Goal: Check status: Check status

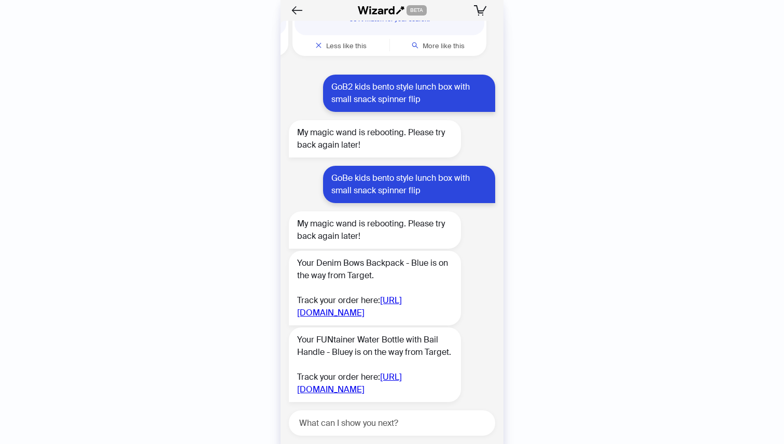
scroll to position [4535, 0]
drag, startPoint x: 426, startPoint y: 175, endPoint x: 326, endPoint y: 151, distance: 103.0
click at [327, 166] on div "GoBe kids bento style lunch box with small snack spinner flip" at bounding box center [409, 184] width 172 height 37
copy div "GoBe kids bento style lunch box with small snack spinner flip"
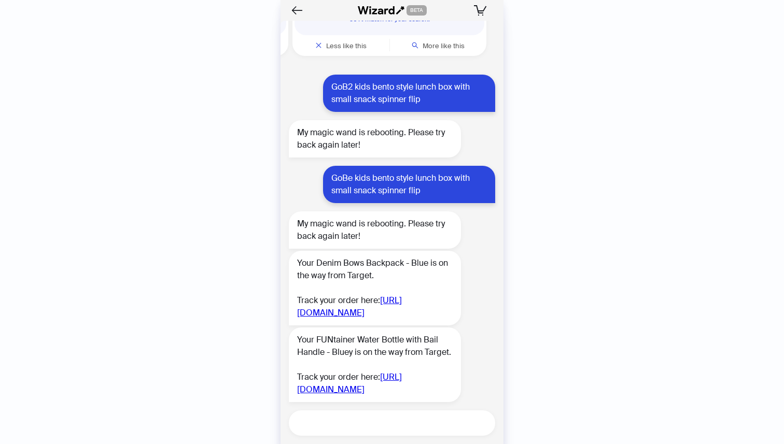
click at [369, 417] on textarea at bounding box center [396, 423] width 198 height 13
paste textarea "**********"
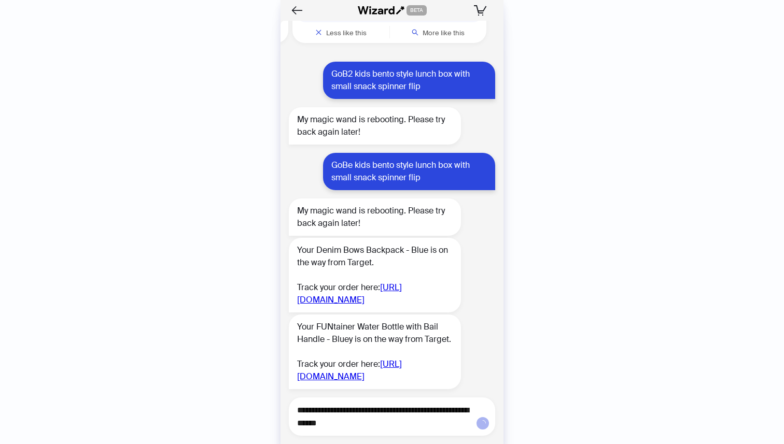
type textarea "**********"
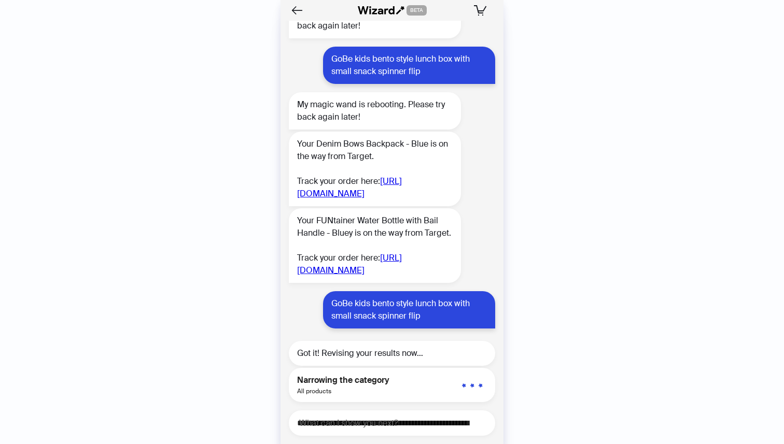
scroll to position [4688, 0]
click at [378, 176] on link "[URL][DOMAIN_NAME]" at bounding box center [349, 187] width 105 height 23
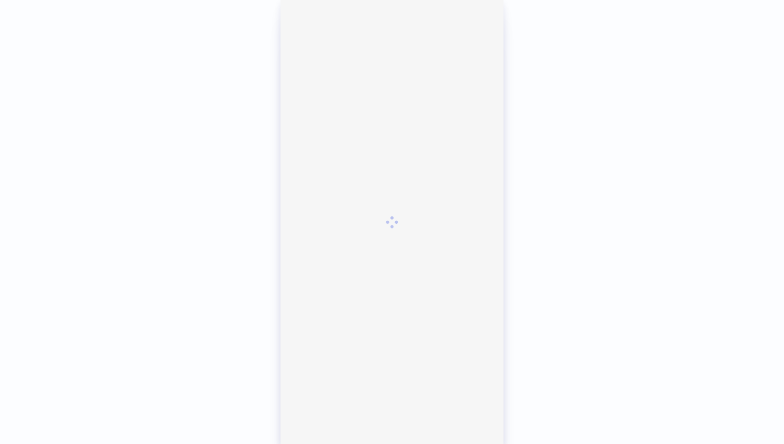
scroll to position [2383, 0]
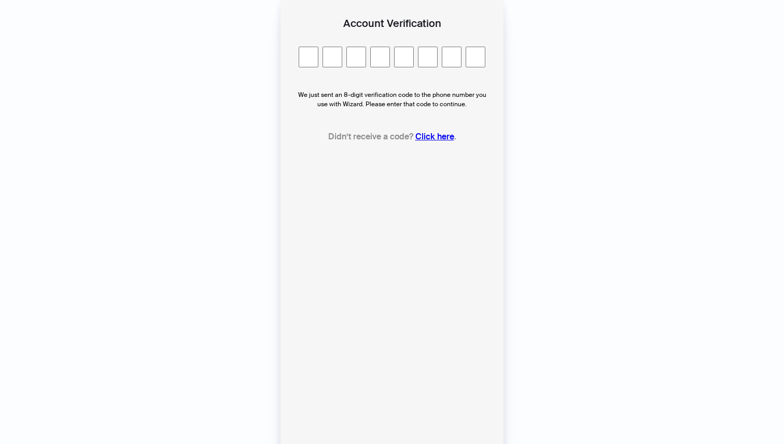
type input "*"
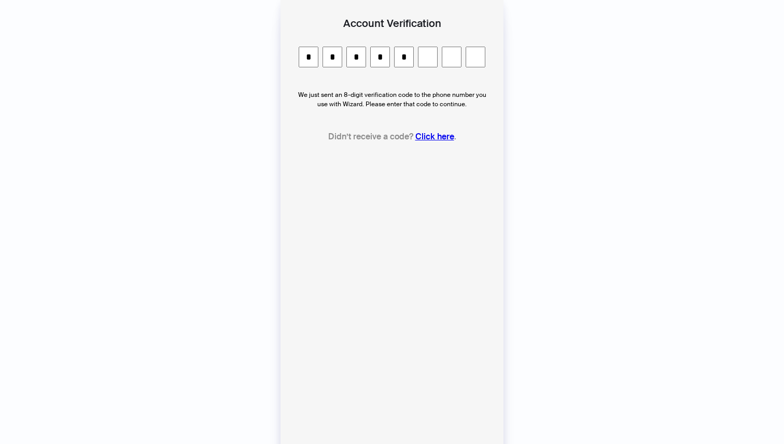
type input "*"
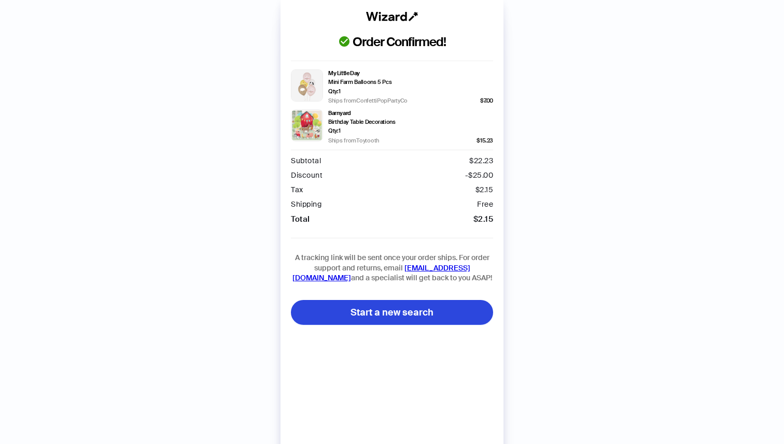
scroll to position [2383, 0]
click at [389, 10] on div "Order Confirmed! My Little Day Mini Farm Balloons 5 Pcs Qty: 1 Ships from Confe…" at bounding box center [391, 232] width 223 height 465
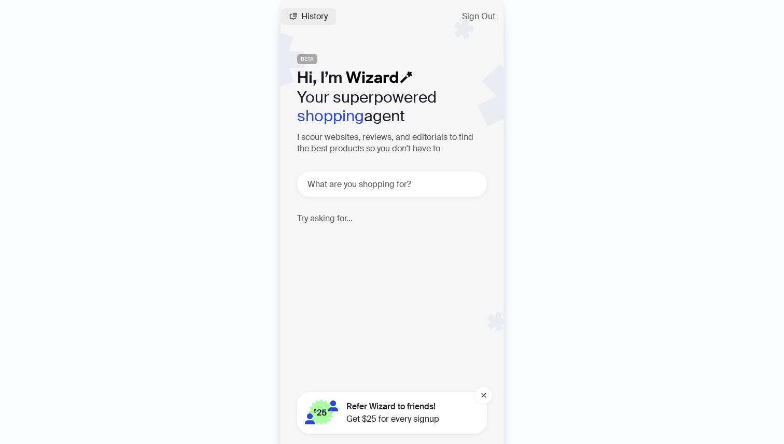
scroll to position [2383, 0]
click at [310, 16] on span "History" at bounding box center [314, 16] width 26 height 8
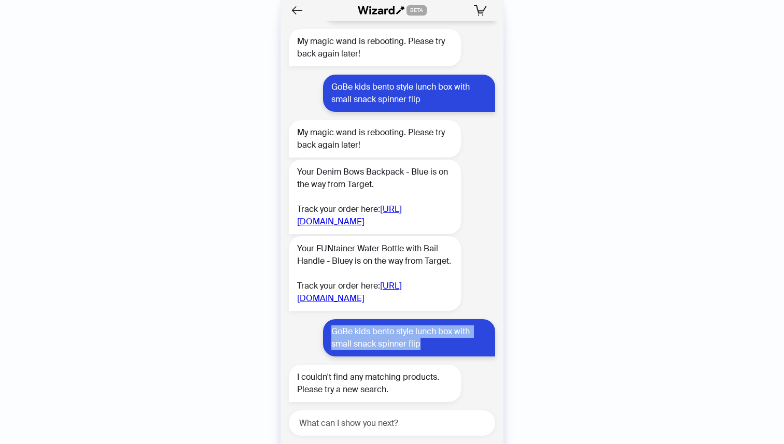
drag, startPoint x: 430, startPoint y: 345, endPoint x: 331, endPoint y: 332, distance: 99.9
click at [331, 332] on div "GoBe kids bento style lunch box with small snack spinner flip" at bounding box center [409, 337] width 172 height 37
copy div "GoBe kids bento style lunch box with small snack spinner flip"
click at [129, 160] on div "History Sign Out BETA Hi, I’m Your superpowered shopping agent I scour websites…" at bounding box center [392, 222] width 784 height 444
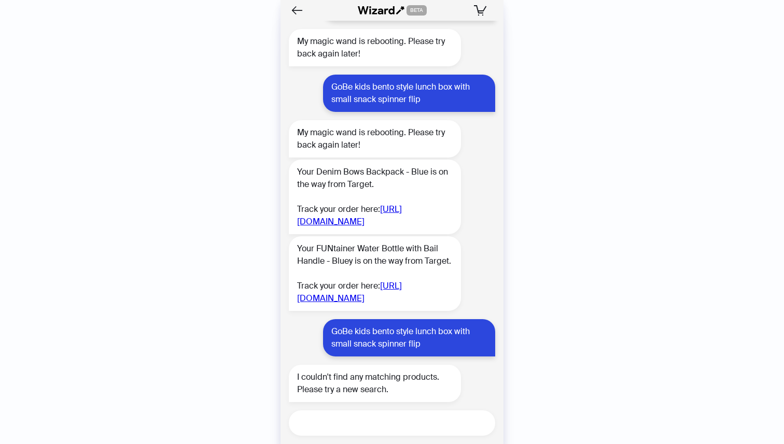
click at [323, 421] on textarea at bounding box center [396, 423] width 198 height 13
type textarea "**********"
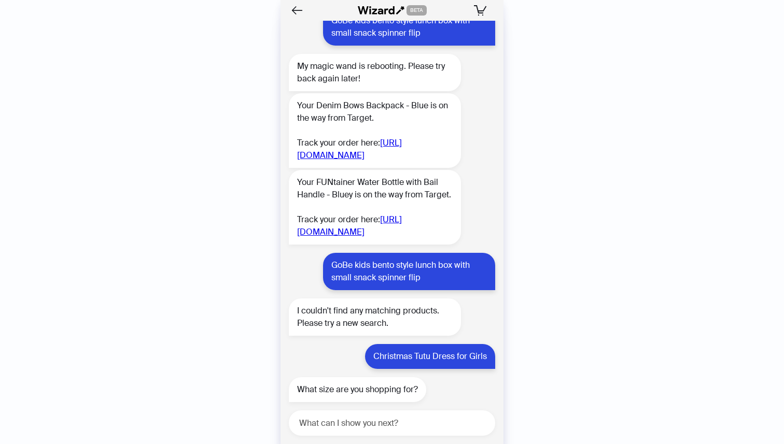
scroll to position [2450, 0]
click at [325, 425] on textarea at bounding box center [396, 423] width 198 height 13
type textarea "**********"
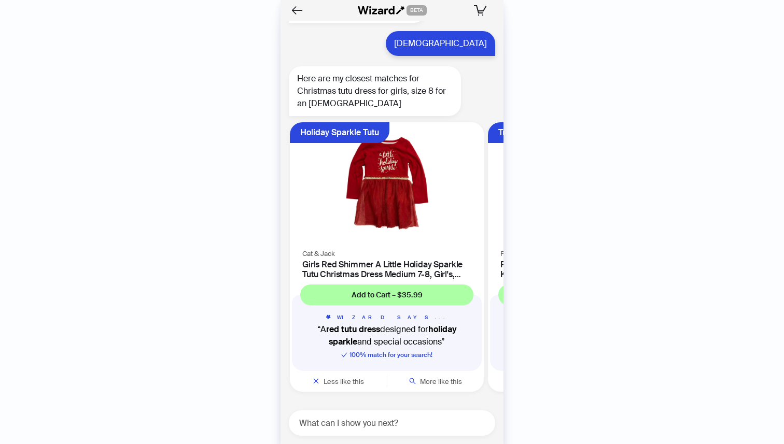
scroll to position [2829, 0]
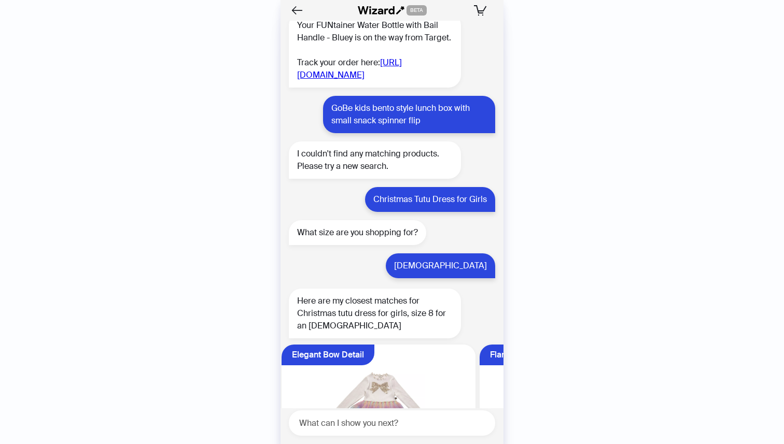
scroll to position [0, 592]
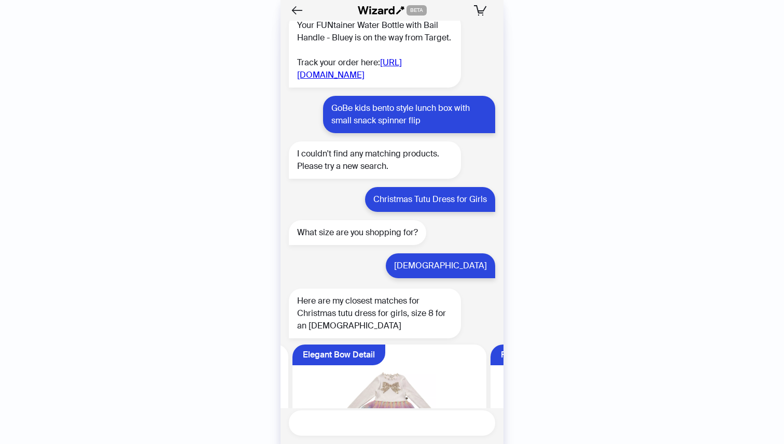
click at [396, 424] on textarea at bounding box center [396, 423] width 198 height 13
type textarea "**********"
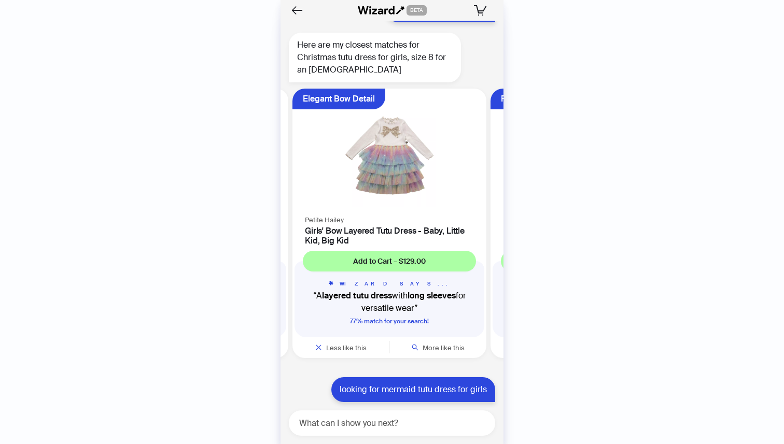
scroll to position [2913, 0]
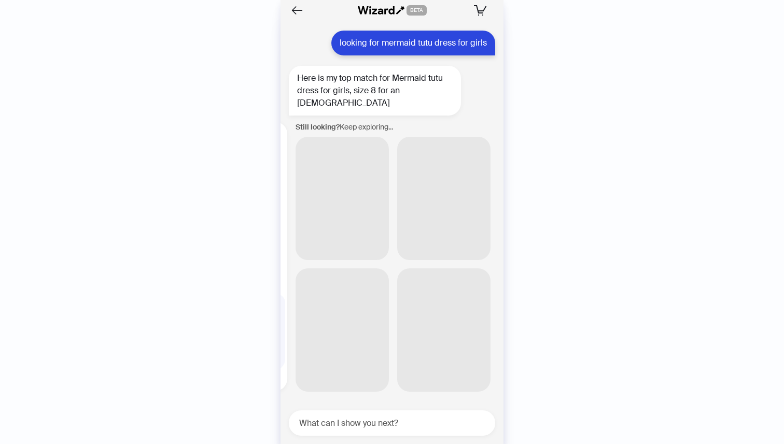
scroll to position [0, 198]
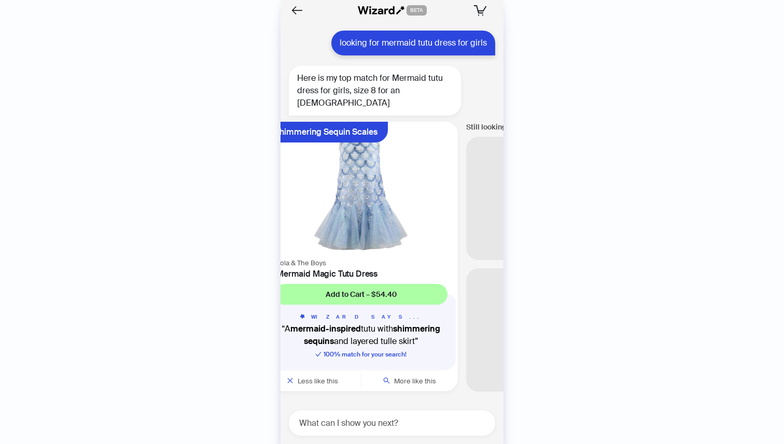
scroll to position [3197, 0]
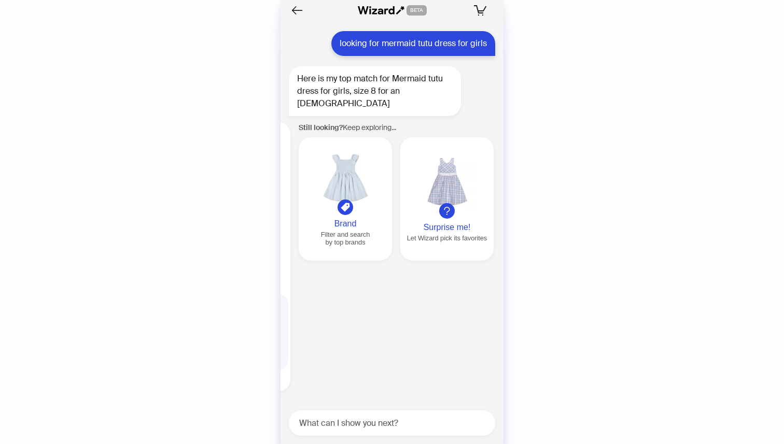
scroll to position [0, 198]
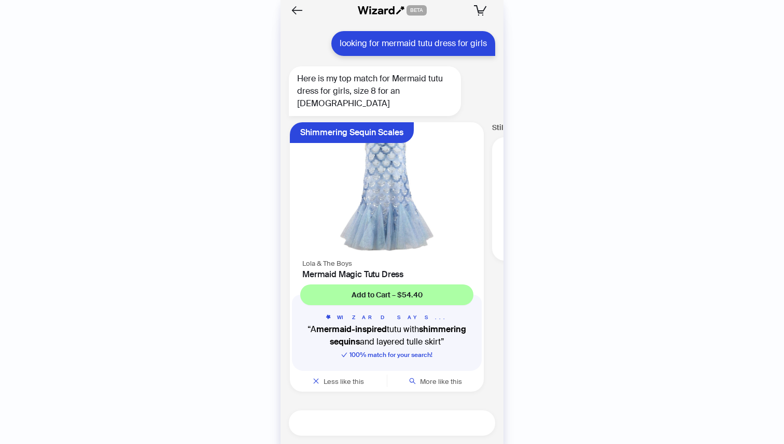
click at [389, 426] on textarea at bounding box center [396, 423] width 198 height 13
type textarea "**********"
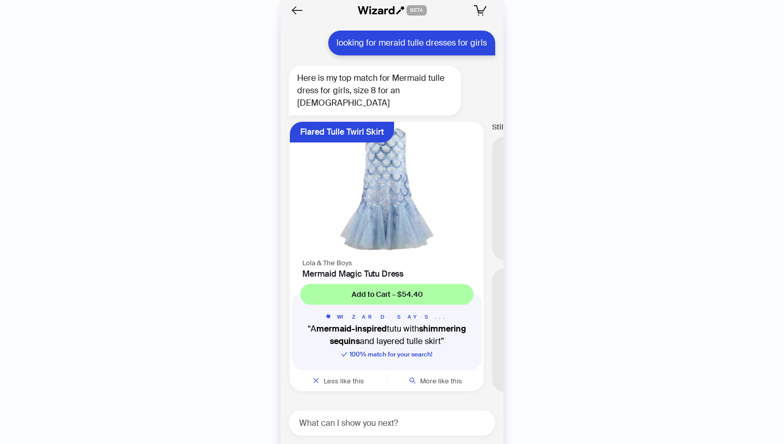
scroll to position [3564, 0]
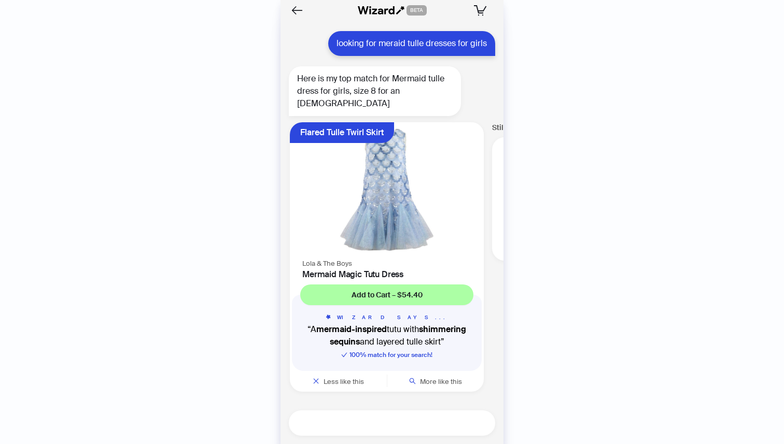
click at [345, 423] on textarea at bounding box center [396, 423] width 198 height 13
type textarea "**********"
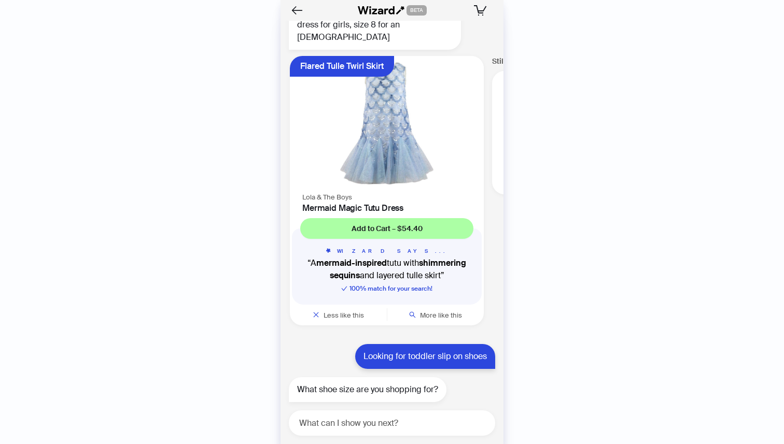
scroll to position [3630, 0]
click at [359, 428] on textarea at bounding box center [396, 423] width 198 height 13
type textarea "**"
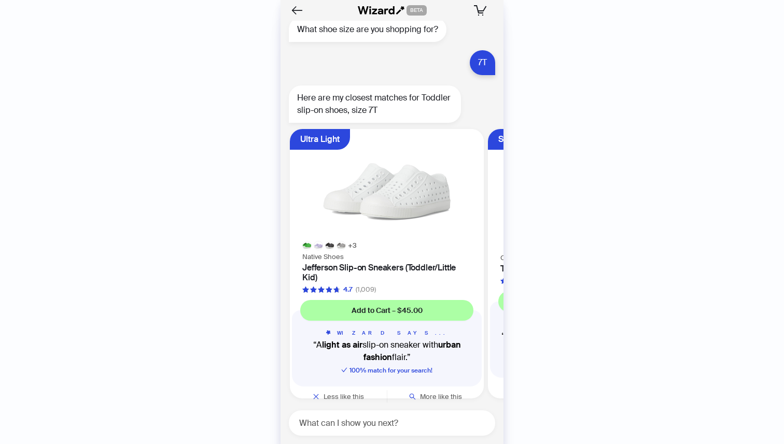
scroll to position [3997, 0]
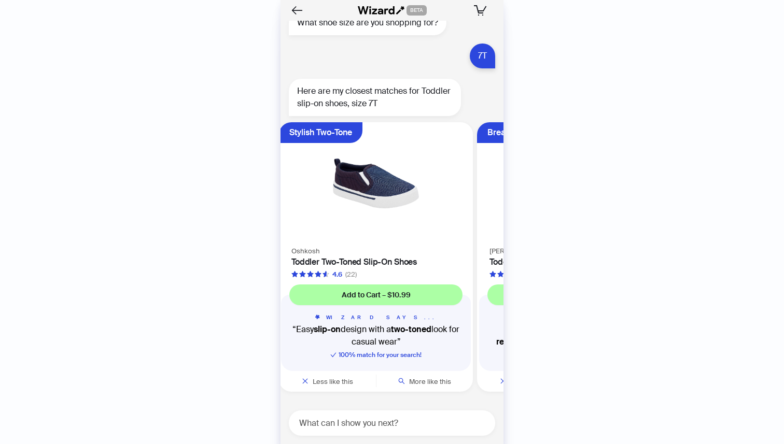
scroll to position [0, 191]
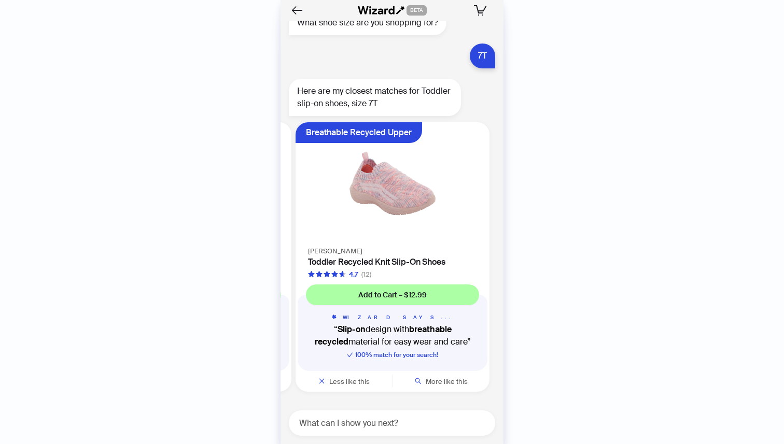
scroll to position [0, 393]
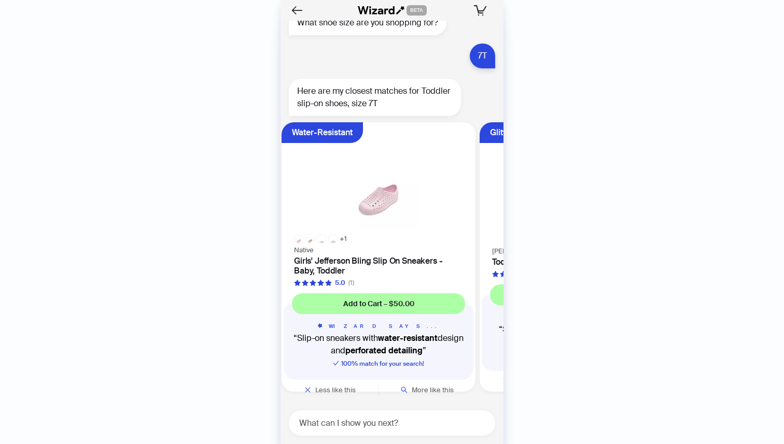
scroll to position [0, 592]
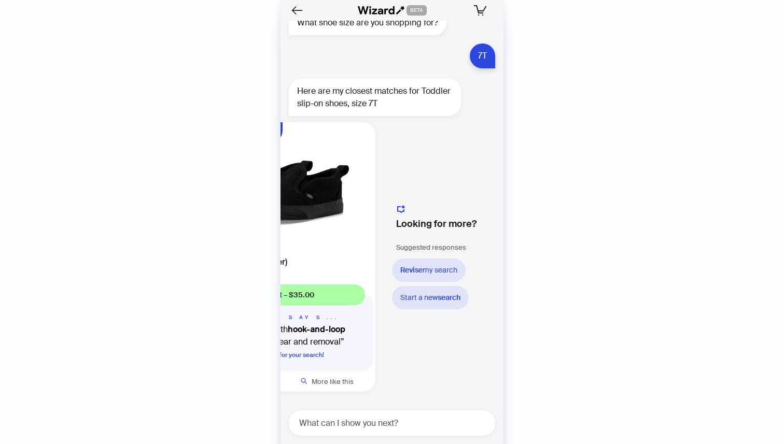
scroll to position [0, 1101]
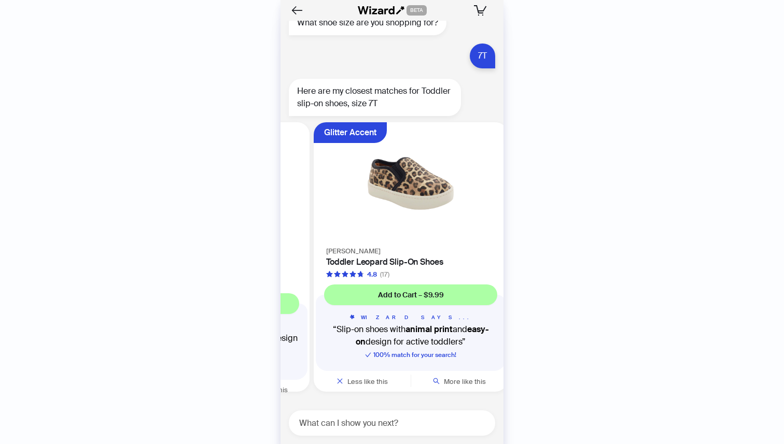
scroll to position [0, 765]
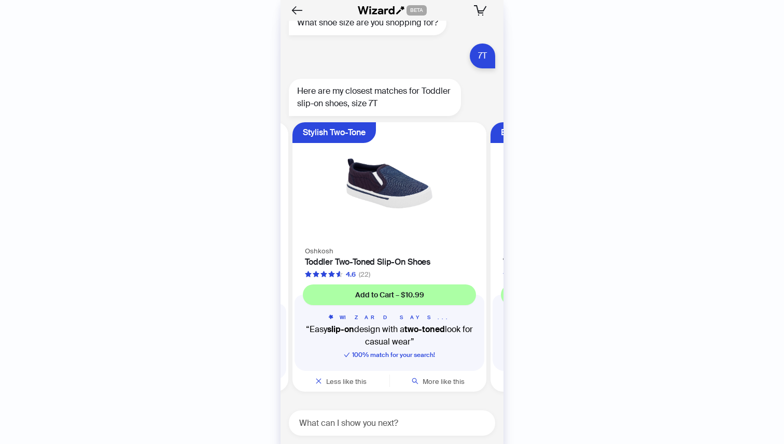
scroll to position [0, 195]
click at [449, 380] on span "More like this" at bounding box center [444, 381] width 42 height 9
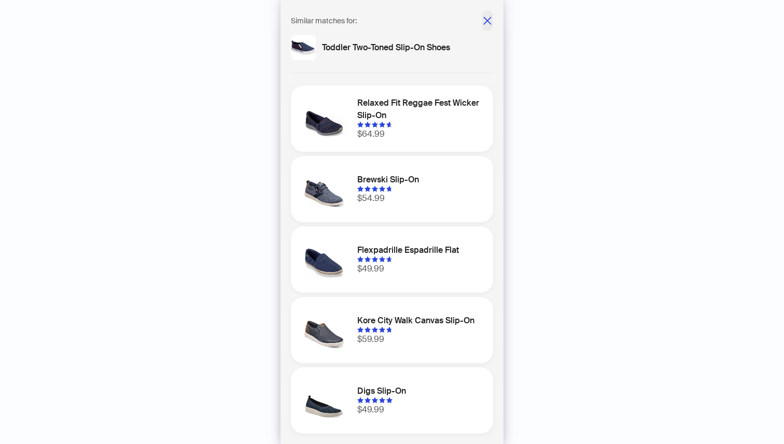
click at [487, 16] on icon "close" at bounding box center [487, 21] width 10 height 10
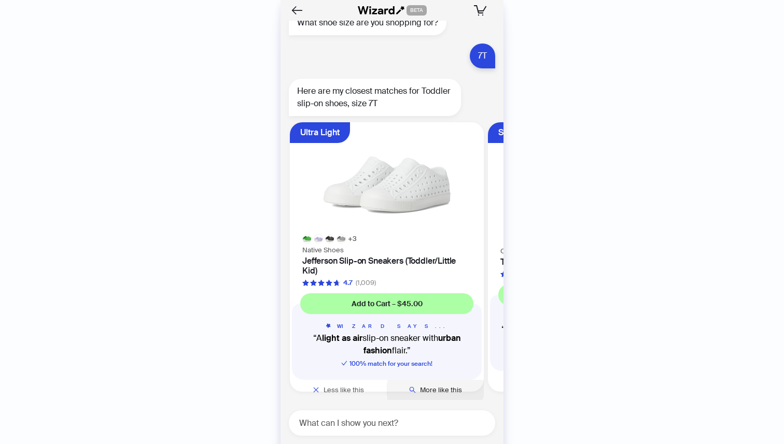
click at [446, 390] on span "More like this" at bounding box center [441, 390] width 42 height 9
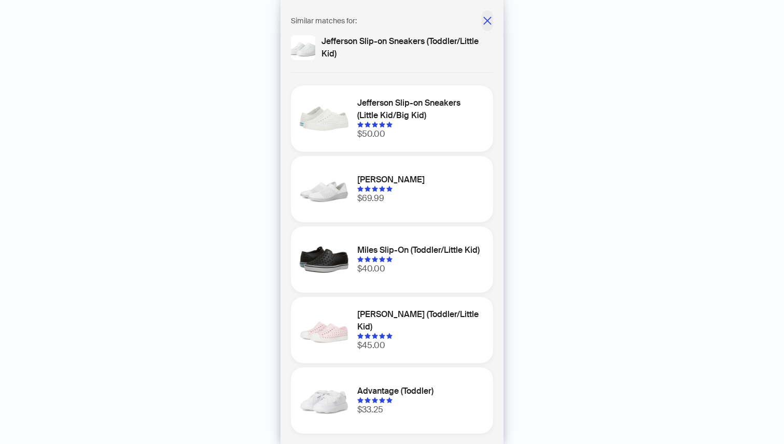
click at [487, 16] on icon "close" at bounding box center [487, 21] width 10 height 10
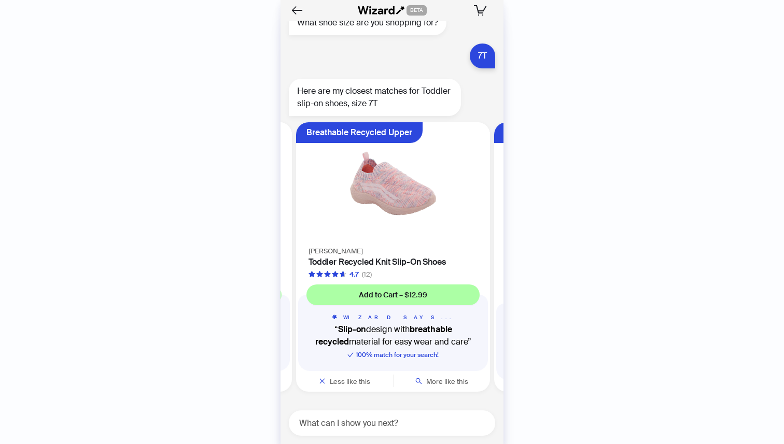
scroll to position [0, 393]
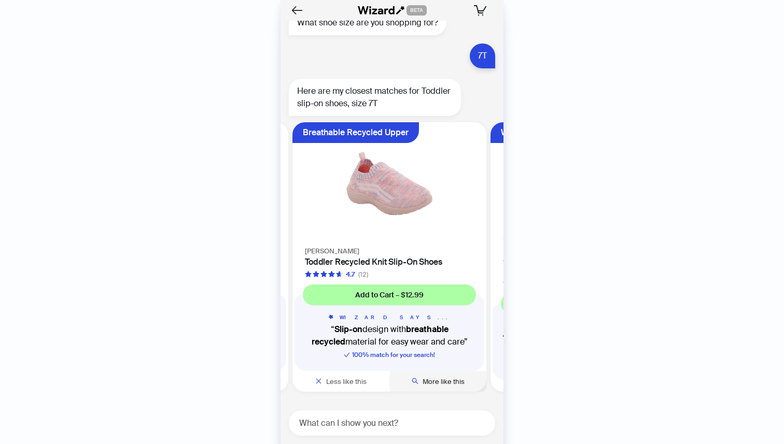
click at [431, 386] on button "More like this" at bounding box center [438, 381] width 97 height 21
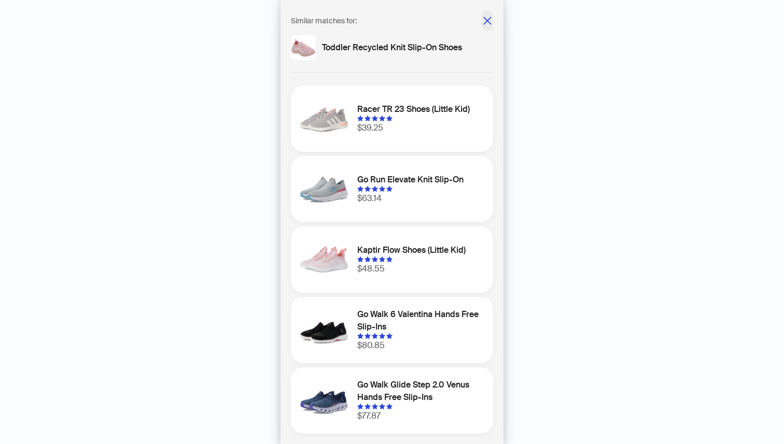
click at [487, 22] on icon "close" at bounding box center [487, 21] width 10 height 10
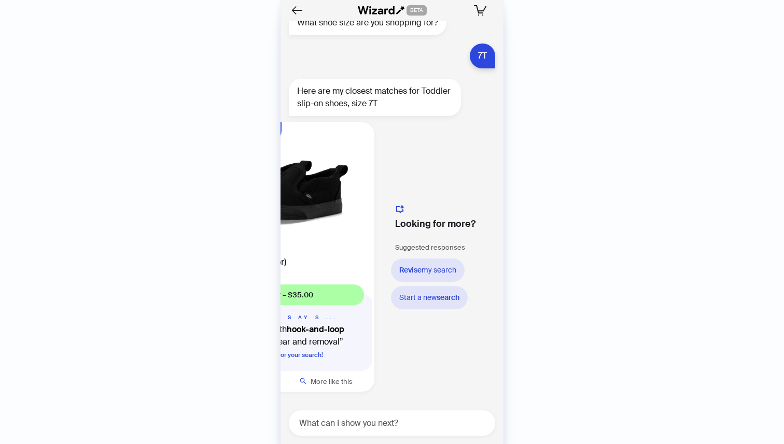
scroll to position [0, 1101]
click at [433, 272] on span "Revise my search" at bounding box center [426, 269] width 57 height 9
type textarea "**********"
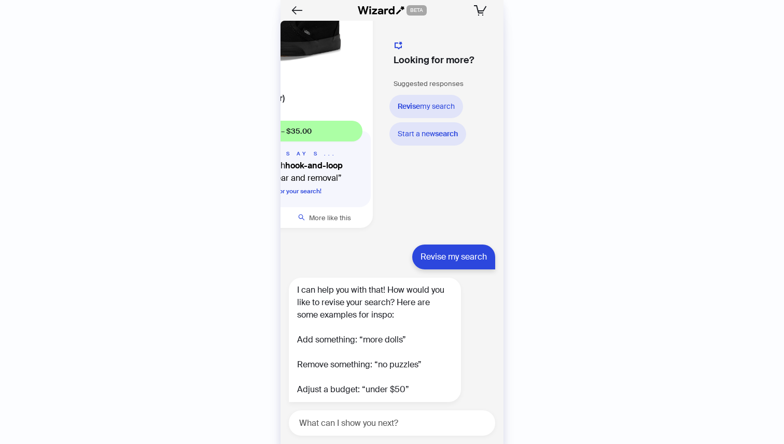
scroll to position [4161, 0]
click at [351, 423] on textarea at bounding box center [396, 423] width 198 height 13
click at [325, 424] on textarea "**********" at bounding box center [396, 423] width 198 height 13
type textarea "**********"
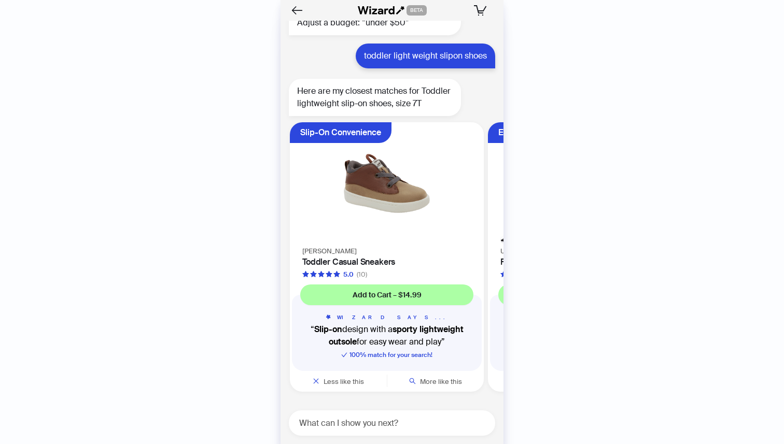
scroll to position [4540, 0]
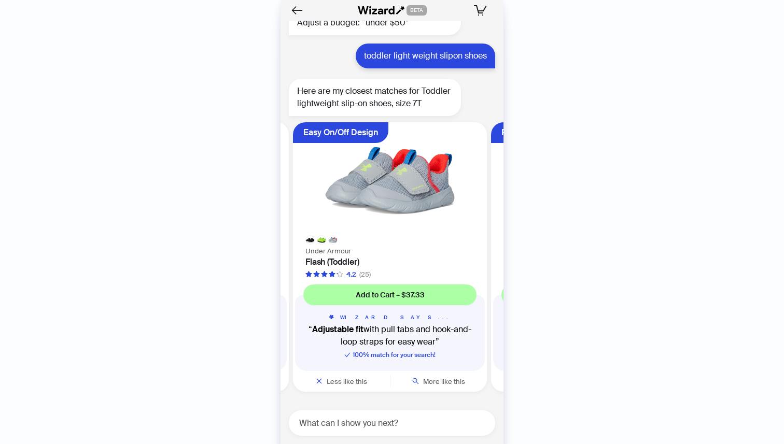
scroll to position [0, 195]
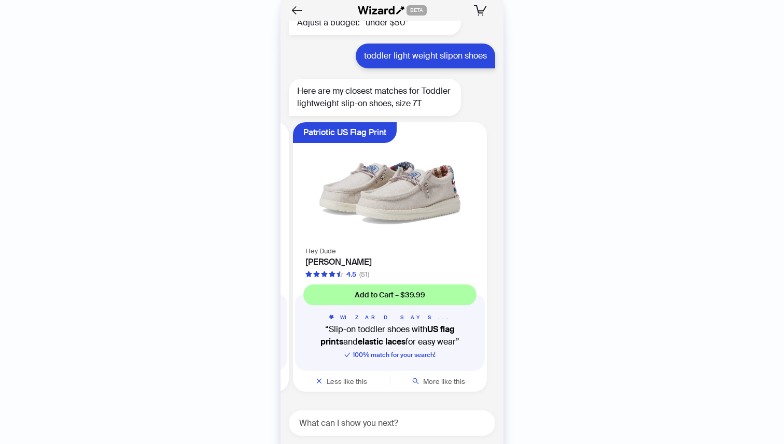
scroll to position [0, 393]
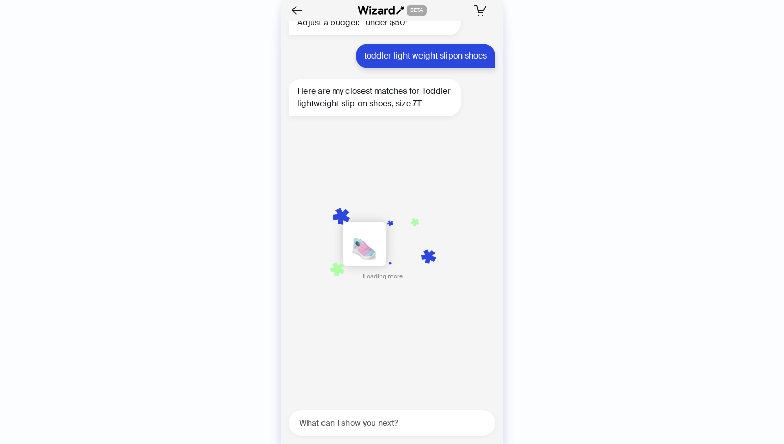
scroll to position [0, 592]
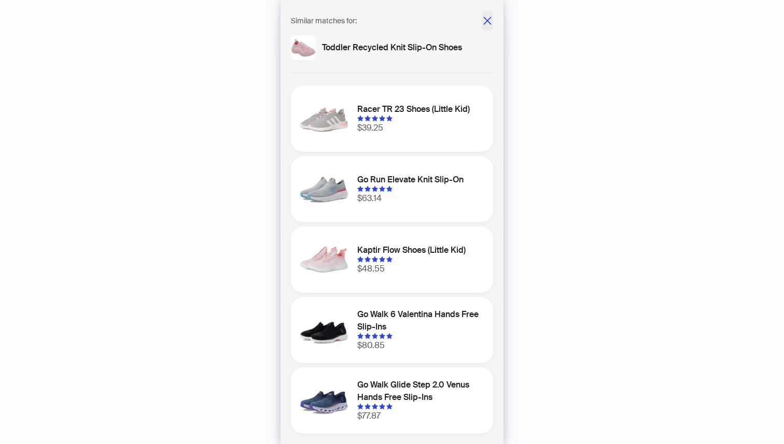
click at [489, 17] on icon "close" at bounding box center [487, 21] width 8 height 8
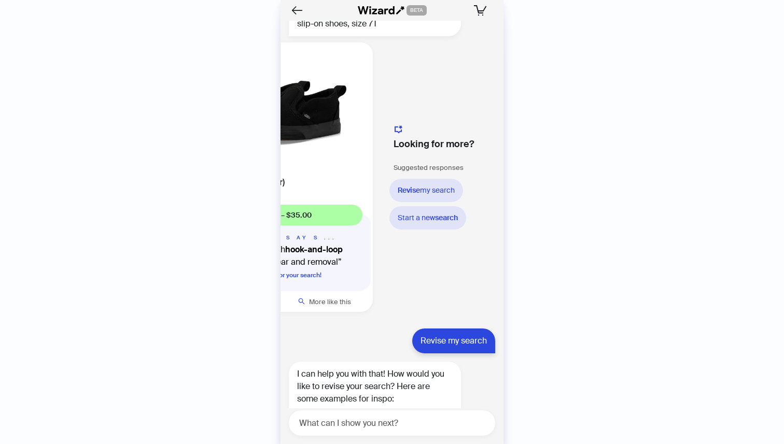
scroll to position [4010, 0]
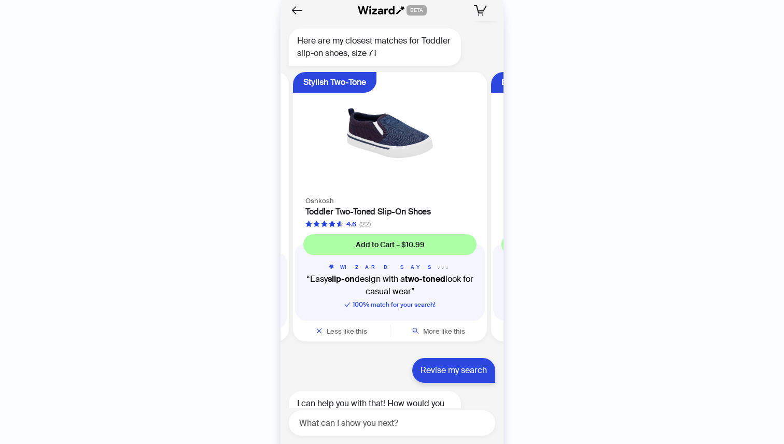
scroll to position [0, 195]
click at [443, 336] on span "More like this" at bounding box center [444, 331] width 42 height 9
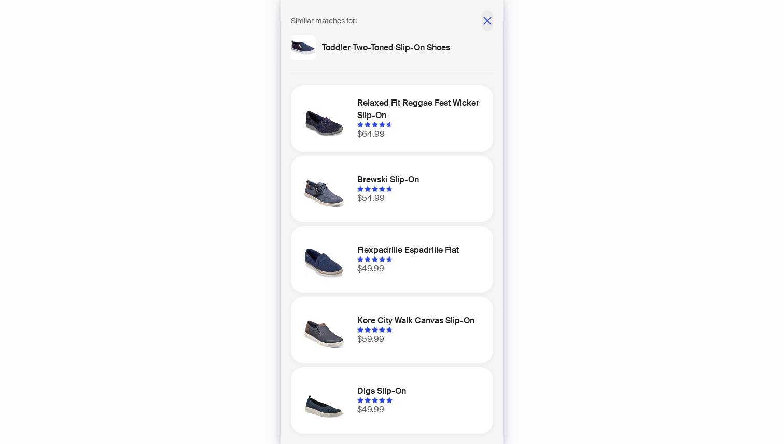
click at [485, 21] on icon "close" at bounding box center [487, 21] width 10 height 10
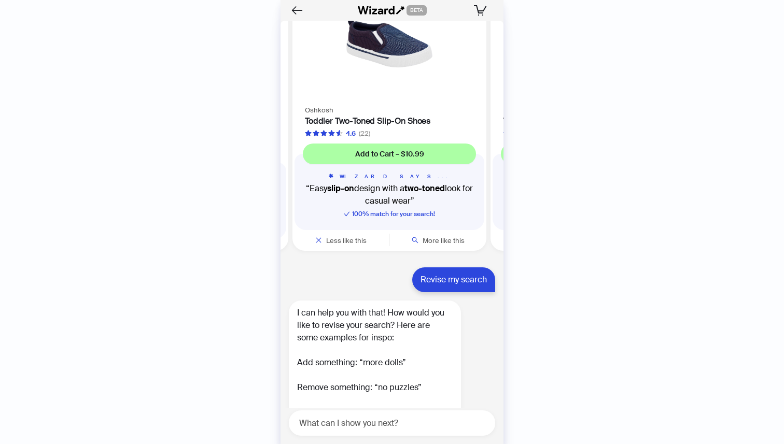
scroll to position [4102, 0]
click at [384, 96] on img at bounding box center [389, 42] width 181 height 110
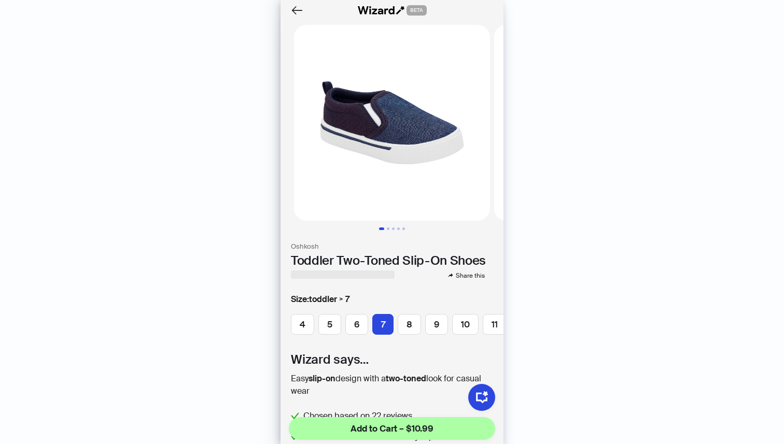
scroll to position [0, 44]
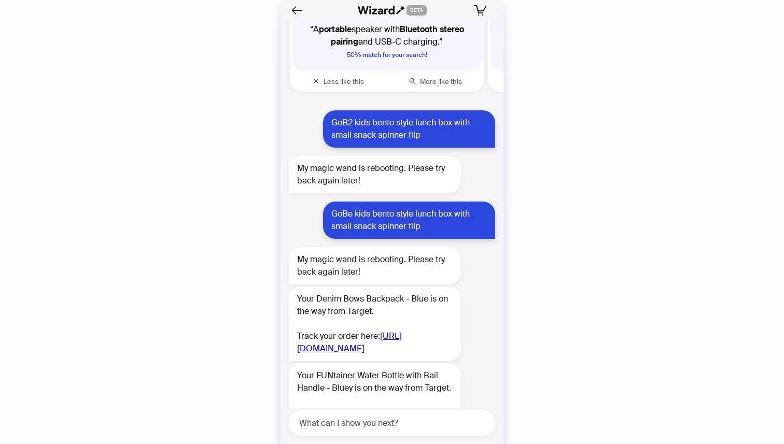
scroll to position [2212, 0]
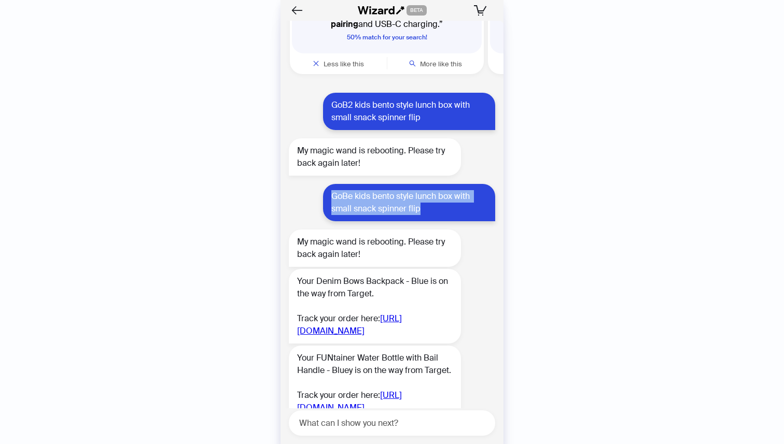
drag, startPoint x: 427, startPoint y: 223, endPoint x: 315, endPoint y: 210, distance: 112.2
click at [315, 210] on div "GoBe kids bento style lunch box with small snack spinner flip" at bounding box center [391, 202] width 223 height 37
copy div "GoBe kids bento style lunch box with small snack spinner flip"
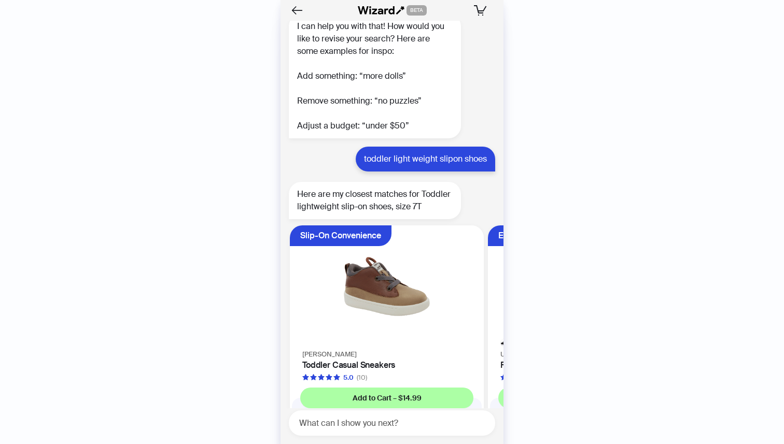
scroll to position [4540, 0]
